Goal: Task Accomplishment & Management: Complete application form

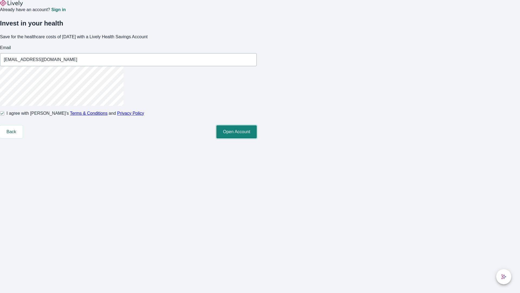
click at [257, 138] on button "Open Account" at bounding box center [237, 131] width 40 height 13
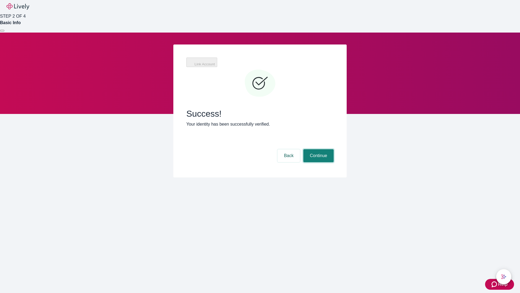
click at [318, 149] on button "Continue" at bounding box center [318, 155] width 30 height 13
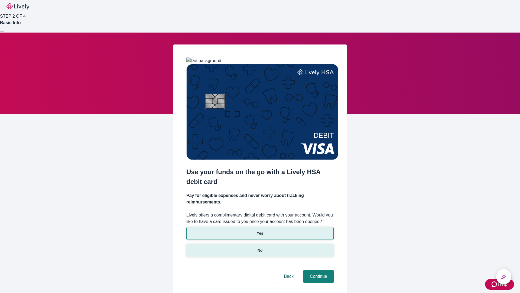
click at [260, 247] on p "No" at bounding box center [260, 250] width 5 height 6
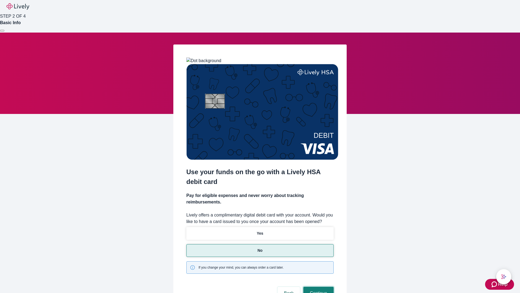
click at [318, 286] on button "Continue" at bounding box center [318, 292] width 30 height 13
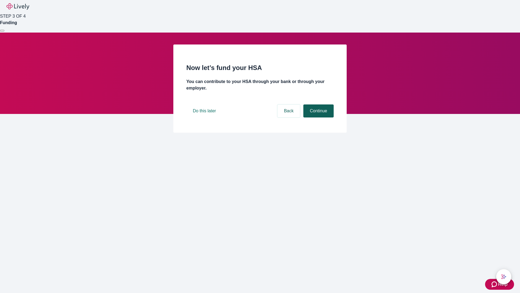
click at [318, 117] on button "Continue" at bounding box center [318, 110] width 30 height 13
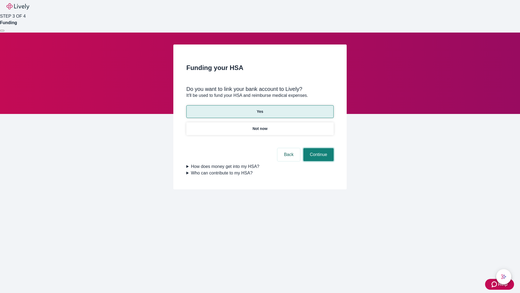
click at [318, 148] on button "Continue" at bounding box center [318, 154] width 30 height 13
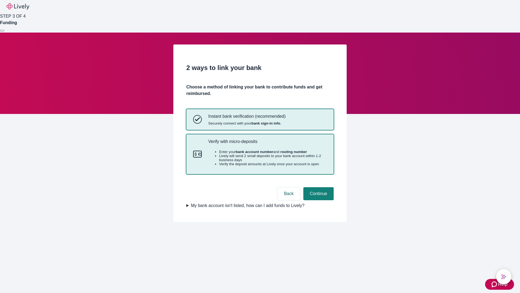
click at [267, 144] on p "Verify with micro-deposits" at bounding box center [267, 141] width 119 height 5
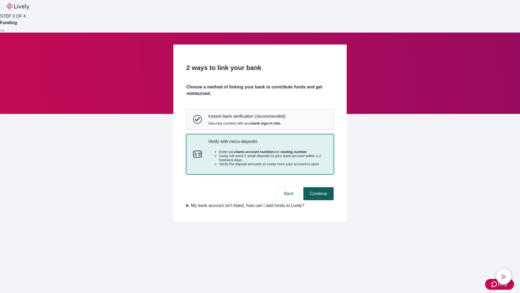
click at [318, 200] on button "Continue" at bounding box center [318, 193] width 30 height 13
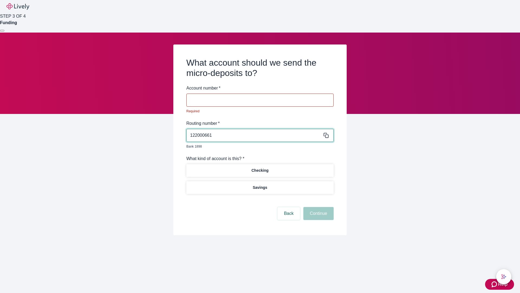
type input "122000661"
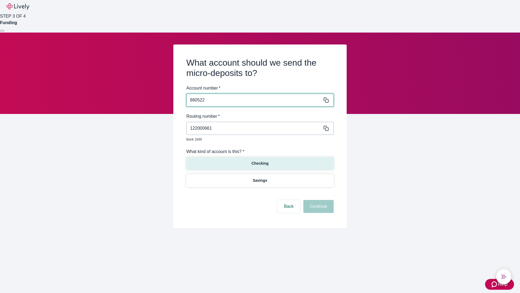
type input "860522"
click at [260, 160] on p "Checking" at bounding box center [259, 163] width 17 height 6
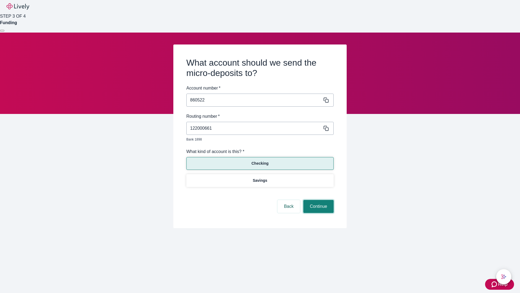
click at [318, 200] on button "Continue" at bounding box center [318, 206] width 30 height 13
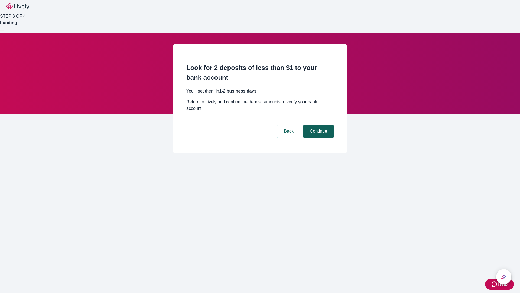
click at [318, 125] on button "Continue" at bounding box center [318, 131] width 30 height 13
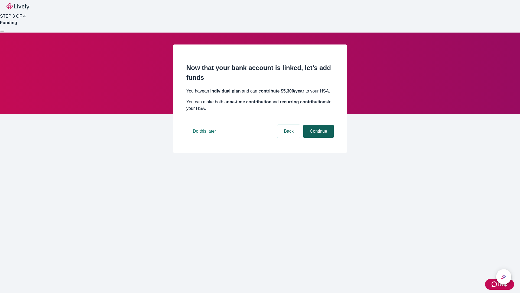
click at [318, 138] on button "Continue" at bounding box center [318, 131] width 30 height 13
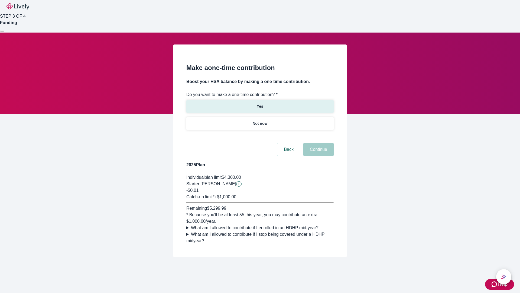
click at [260, 104] on p "Yes" at bounding box center [260, 107] width 7 height 6
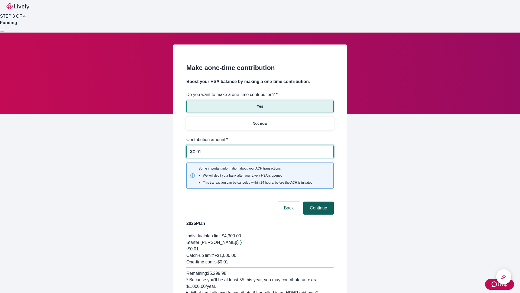
type input "0.01"
click at [318, 201] on button "Continue" at bounding box center [318, 207] width 30 height 13
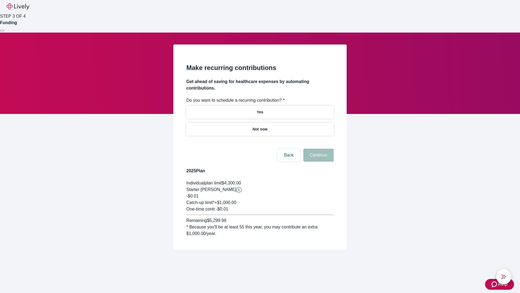
click at [260, 126] on p "Not now" at bounding box center [260, 129] width 15 height 6
click at [318, 148] on button "Continue" at bounding box center [318, 154] width 30 height 13
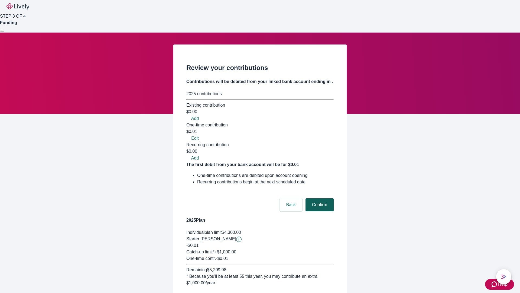
click at [319, 198] on button "Confirm" at bounding box center [320, 204] width 28 height 13
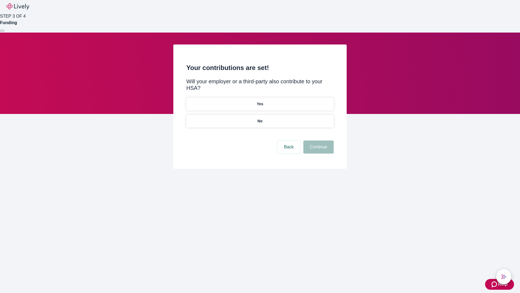
click at [260, 118] on p "No" at bounding box center [260, 121] width 5 height 6
click at [318, 140] on button "Continue" at bounding box center [318, 146] width 30 height 13
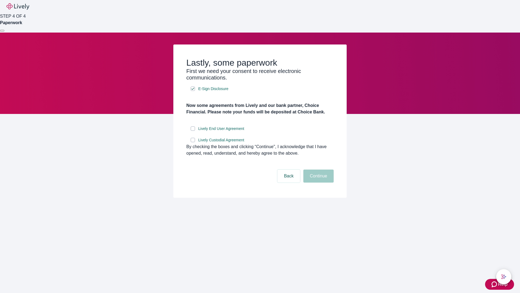
click at [193, 131] on input "Lively End User Agreement" at bounding box center [193, 128] width 4 height 4
checkbox input "true"
click at [193, 142] on input "Lively Custodial Agreement" at bounding box center [193, 140] width 4 height 4
checkbox input "true"
click at [318, 182] on button "Continue" at bounding box center [318, 175] width 30 height 13
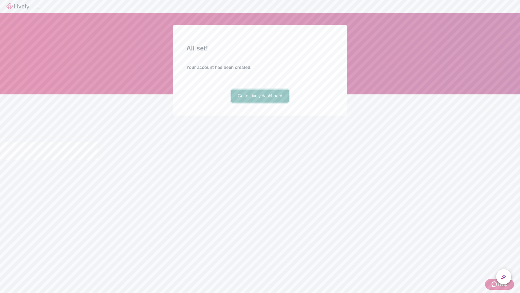
click at [260, 102] on link "Go to Lively dashboard" at bounding box center [260, 95] width 58 height 13
